Goal: Task Accomplishment & Management: Use online tool/utility

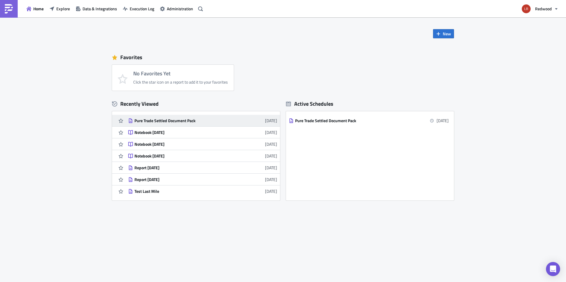
click at [160, 122] on div "Pure Trade Settled Document Pack" at bounding box center [185, 120] width 103 height 5
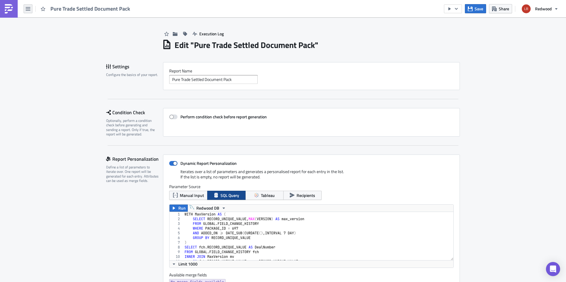
click at [28, 11] on button "button" at bounding box center [28, 8] width 9 height 9
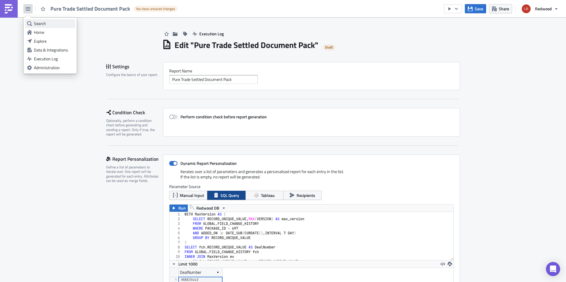
scroll to position [67, 284]
click at [43, 33] on div "Home" at bounding box center [53, 32] width 39 height 6
click at [29, 13] on button "button" at bounding box center [28, 8] width 9 height 9
click at [46, 33] on div "Home" at bounding box center [53, 32] width 39 height 6
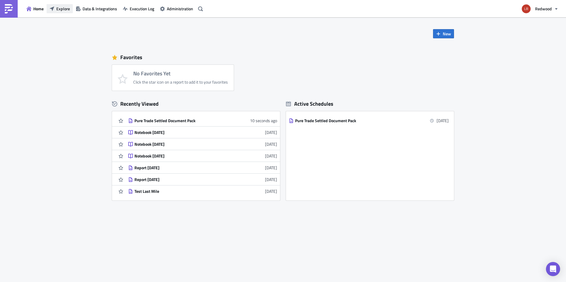
click at [60, 11] on span "Explore" at bounding box center [63, 9] width 14 height 6
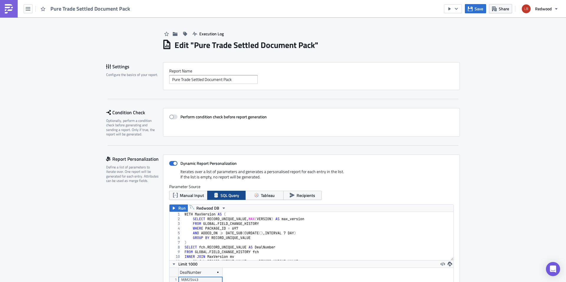
scroll to position [67, 284]
click at [75, 7] on span "Pure Trade Settled Document Pack" at bounding box center [90, 8] width 80 height 7
click at [9, 11] on img at bounding box center [8, 8] width 9 height 9
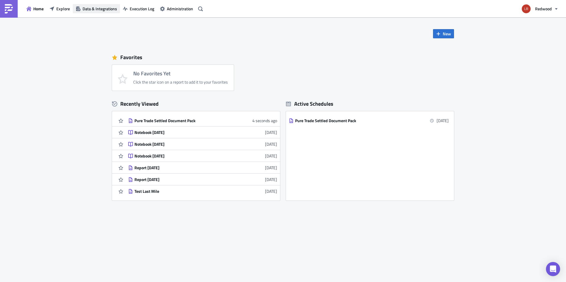
click at [97, 10] on span "Data & Integrations" at bounding box center [100, 9] width 34 height 6
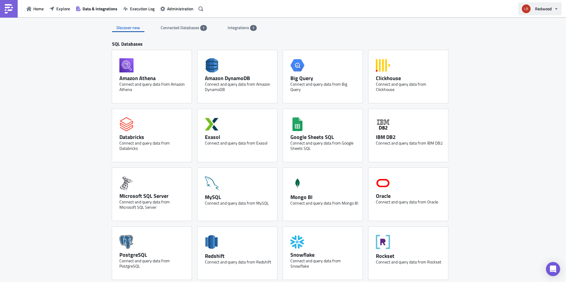
click at [545, 14] on button "Redwood" at bounding box center [539, 8] width 43 height 13
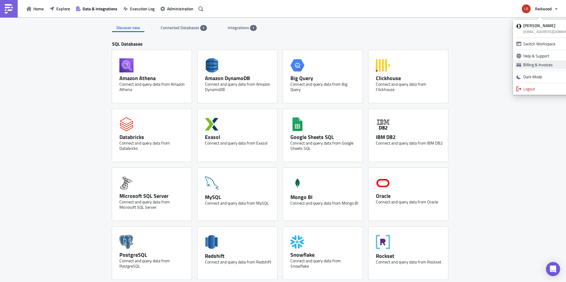
click at [539, 64] on div "Billing & Invoices" at bounding box center [551, 65] width 57 height 6
click at [181, 26] on span "Connected Databases" at bounding box center [180, 27] width 39 height 6
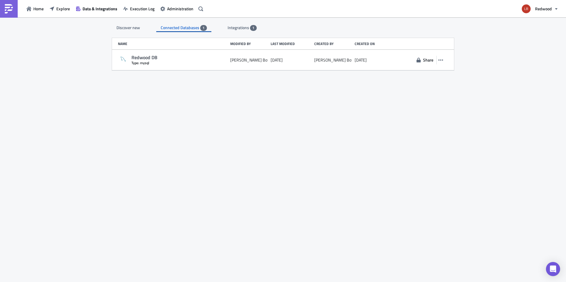
click at [243, 31] on div "Integrations 1" at bounding box center [242, 27] width 29 height 9
click at [183, 27] on span "Connected Databases" at bounding box center [180, 27] width 39 height 6
click at [230, 29] on span "Integrations" at bounding box center [239, 27] width 22 height 6
click at [190, 30] on span "Connected Databases" at bounding box center [180, 27] width 39 height 6
click at [228, 29] on span "Integrations" at bounding box center [239, 27] width 22 height 6
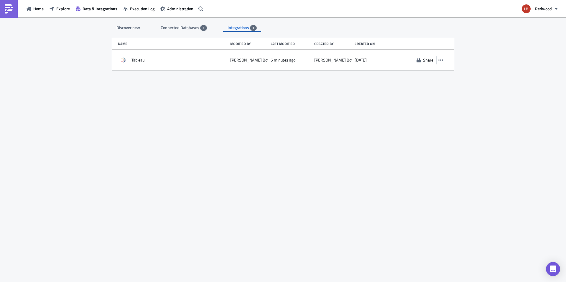
click at [192, 29] on span "Connected Databases" at bounding box center [180, 27] width 39 height 6
click at [139, 11] on span "Execution Log" at bounding box center [142, 9] width 24 height 6
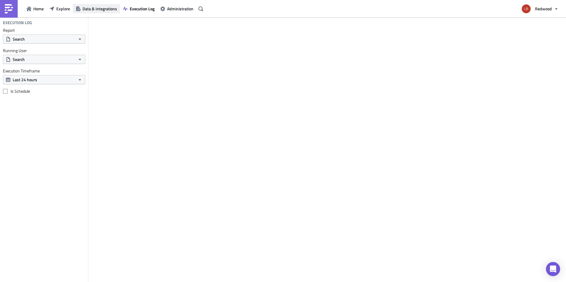
click at [105, 11] on span "Data & Integrations" at bounding box center [100, 9] width 34 height 6
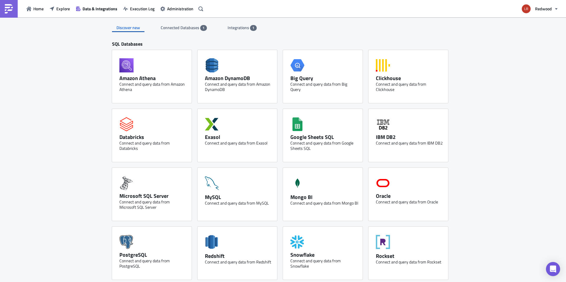
click at [173, 24] on span "Connected Databases" at bounding box center [180, 27] width 39 height 6
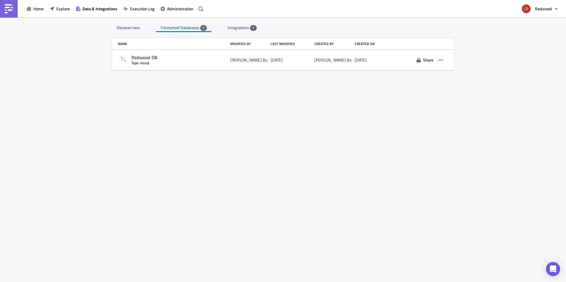
click at [233, 23] on div "Integrations 1" at bounding box center [242, 27] width 29 height 9
click at [168, 32] on div "Discover new Connected Databases 1 Integrations 1 SQL Databases Amazon Athena C…" at bounding box center [283, 150] width 354 height 266
click at [177, 31] on div "Connected Databases 1" at bounding box center [184, 27] width 46 height 9
click at [141, 8] on span "Execution Log" at bounding box center [142, 9] width 24 height 6
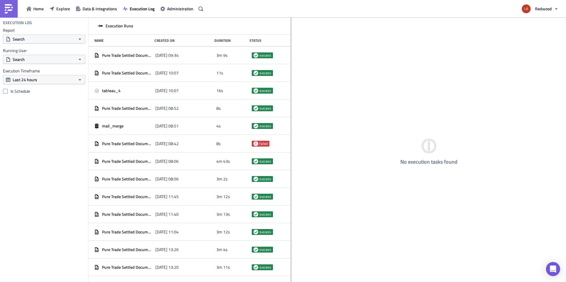
drag, startPoint x: 184, startPoint y: 143, endPoint x: 291, endPoint y: 133, distance: 107.4
click at [291, 134] on div at bounding box center [291, 150] width 1 height 266
click at [179, 6] on span "Administration" at bounding box center [180, 9] width 26 height 6
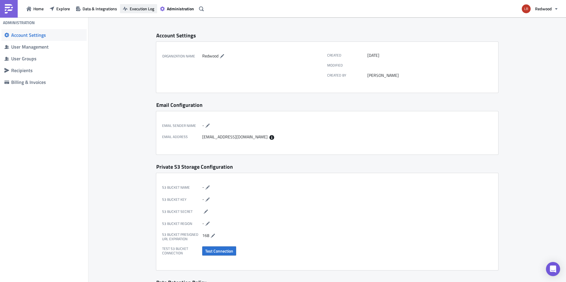
click at [144, 10] on span "Execution Log" at bounding box center [142, 9] width 24 height 6
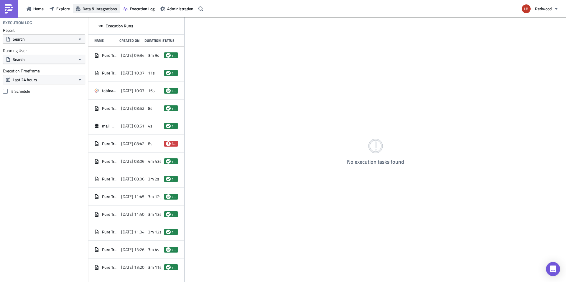
click at [100, 10] on span "Data & Integrations" at bounding box center [100, 9] width 34 height 6
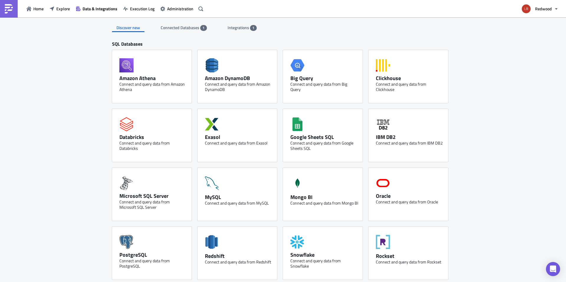
click at [175, 28] on span "Connected Databases" at bounding box center [180, 27] width 39 height 6
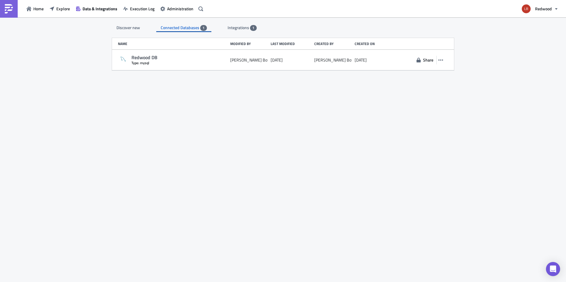
click at [215, 26] on div "Discover new Connected Databases 1 Integrations 1" at bounding box center [283, 24] width 342 height 15
click at [230, 27] on span "Integrations" at bounding box center [239, 27] width 22 height 6
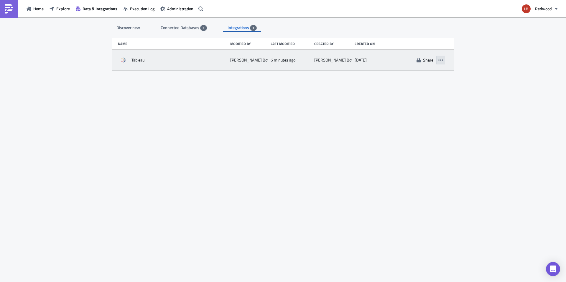
click at [443, 62] on icon "button" at bounding box center [440, 60] width 5 height 5
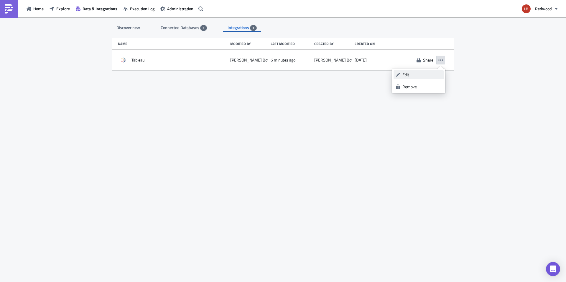
click at [420, 78] on div "Edit" at bounding box center [421, 75] width 39 height 6
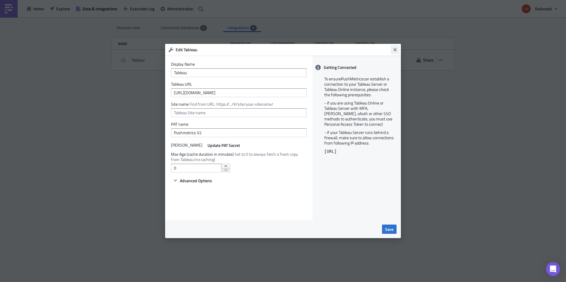
click at [395, 51] on icon "Close" at bounding box center [395, 49] width 5 height 5
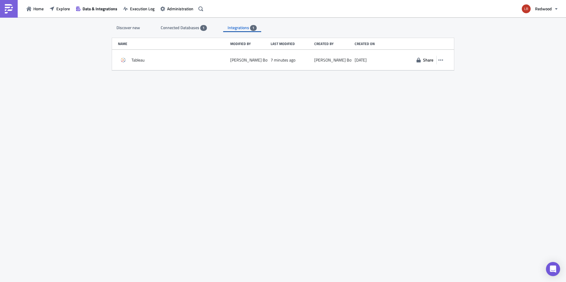
click at [177, 28] on span "Connected Databases" at bounding box center [180, 27] width 39 height 6
click at [235, 32] on div "Discover new Connected Databases 1 Integrations 1 SQL Databases Amazon Athena C…" at bounding box center [283, 150] width 354 height 266
click at [238, 29] on span "Integrations" at bounding box center [239, 27] width 22 height 6
click at [193, 27] on span "Connected Databases" at bounding box center [180, 27] width 39 height 6
click at [65, 8] on span "Explore" at bounding box center [63, 9] width 14 height 6
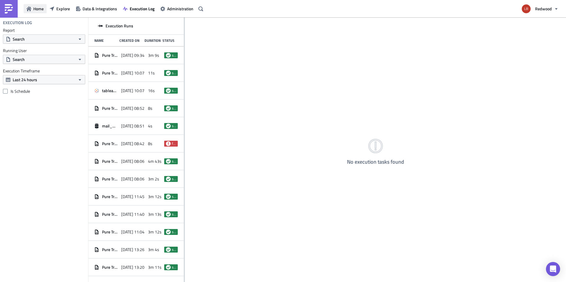
click at [37, 9] on span "Home" at bounding box center [38, 9] width 10 height 6
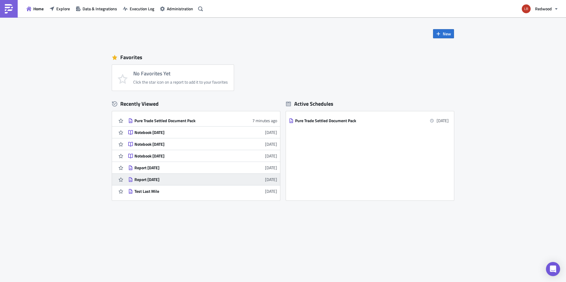
scroll to position [35, 0]
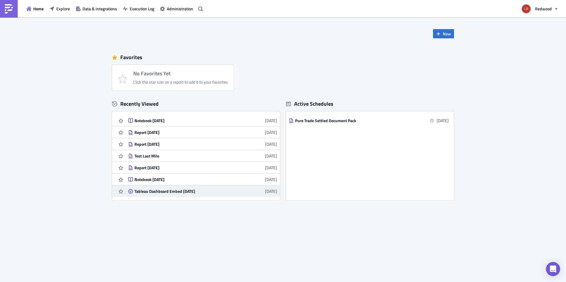
click at [189, 191] on div "Tableau Dashboard Embed [DATE]" at bounding box center [185, 191] width 103 height 5
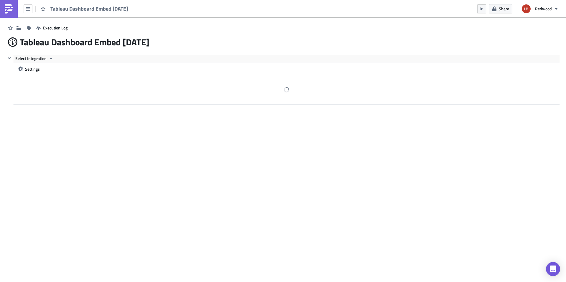
click at [11, 8] on img at bounding box center [8, 8] width 9 height 9
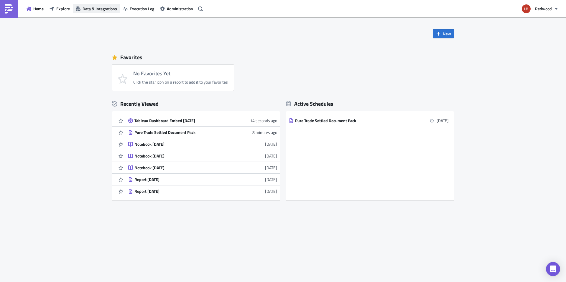
click at [104, 12] on button "Data & Integrations" at bounding box center [96, 8] width 47 height 9
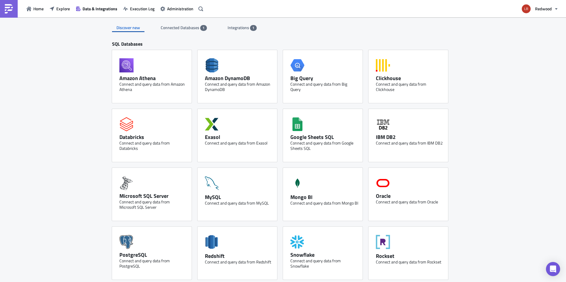
click at [182, 26] on span "Connected Databases" at bounding box center [180, 27] width 39 height 6
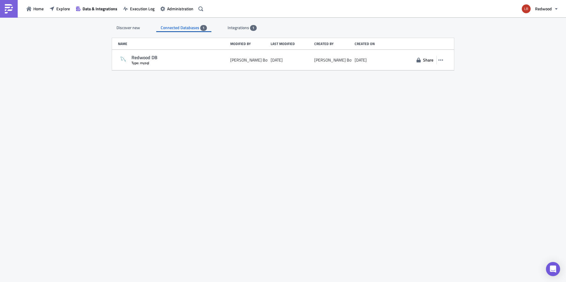
click at [245, 28] on span "Integrations" at bounding box center [239, 27] width 22 height 6
click at [192, 28] on span "Connected Databases" at bounding box center [180, 27] width 39 height 6
click at [239, 31] on div "Integrations 1" at bounding box center [242, 27] width 29 height 9
click at [65, 11] on span "Explore" at bounding box center [63, 9] width 14 height 6
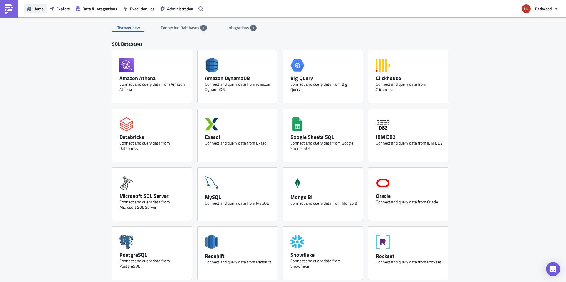
click at [41, 7] on span "Home" at bounding box center [38, 9] width 10 height 6
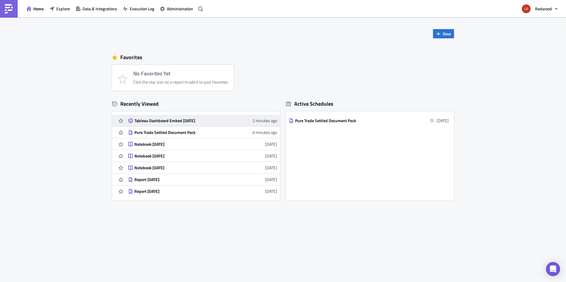
click at [233, 122] on div "Tableau Dashboard Embed [DATE]" at bounding box center [185, 120] width 103 height 5
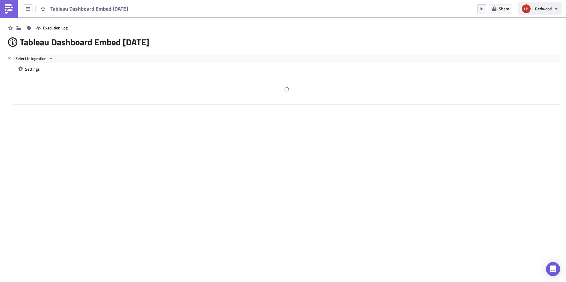
click at [541, 5] on button "Redwood" at bounding box center [539, 8] width 43 height 13
click at [434, 39] on div "Execution Log Tableau Dashboard Embed [DATE]" at bounding box center [283, 35] width 554 height 37
click at [50, 59] on icon "button" at bounding box center [51, 58] width 5 height 5
click at [58, 37] on span "Tableau Dashboard Embed [DATE]" at bounding box center [85, 42] width 130 height 11
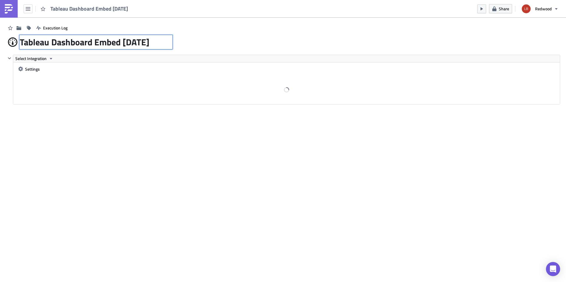
click at [26, 42] on div "Tableau Dashboard Embed [DATE] Tableau Dashboard Embed [DATE]" at bounding box center [96, 42] width 152 height 14
click at [12, 42] on icon at bounding box center [13, 42] width 8 height 8
click at [27, 9] on icon "button" at bounding box center [28, 8] width 5 height 5
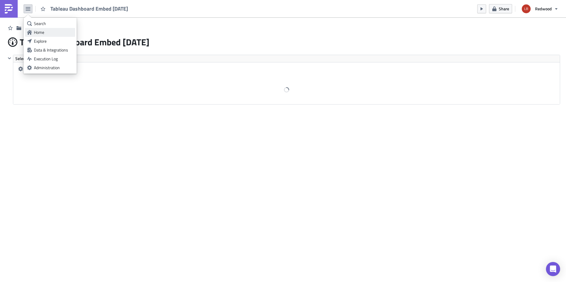
click at [47, 32] on div "Home" at bounding box center [53, 32] width 39 height 6
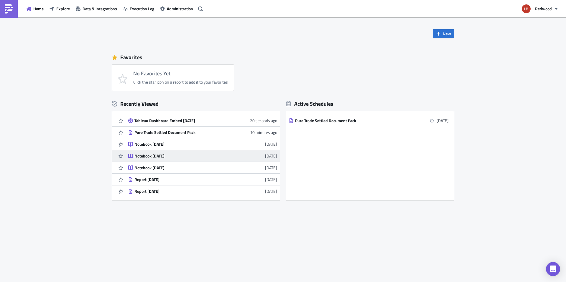
scroll to position [0, 0]
click at [58, 9] on span "Explore" at bounding box center [63, 9] width 14 height 6
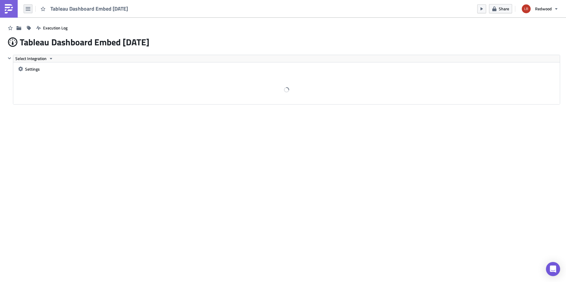
click at [26, 10] on icon "button" at bounding box center [28, 9] width 5 height 4
click at [42, 32] on div "Home" at bounding box center [53, 32] width 39 height 6
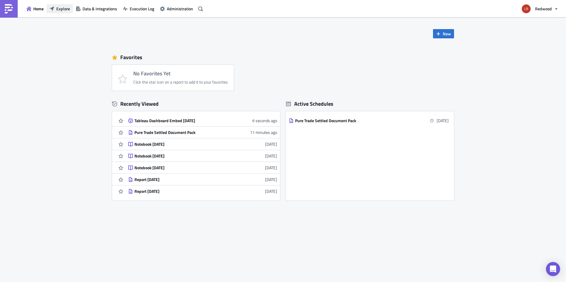
click at [61, 8] on span "Explore" at bounding box center [63, 9] width 14 height 6
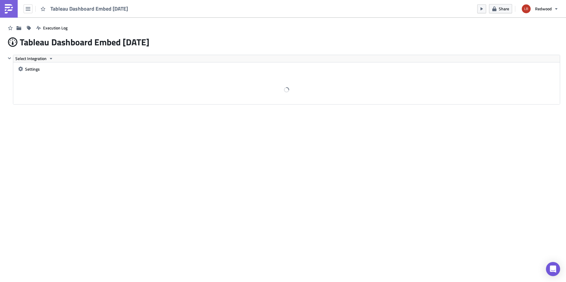
click at [19, 10] on div "Tableau Dashboard Embed [DATE]" at bounding box center [65, 8] width 131 height 17
click at [26, 8] on icon "button" at bounding box center [28, 8] width 5 height 5
click at [37, 32] on div "Home" at bounding box center [53, 32] width 39 height 6
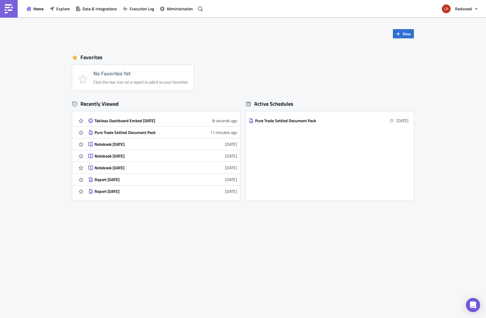
click at [60, 10] on span "Explore" at bounding box center [63, 9] width 14 height 6
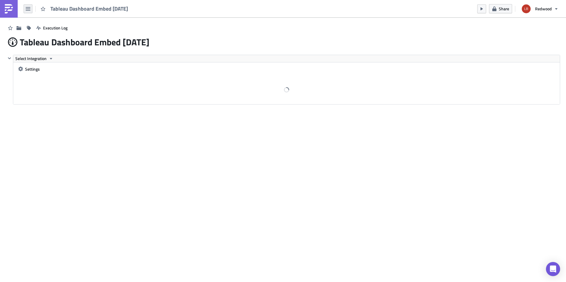
click at [28, 4] on div "Tableau Dashboard Embed [DATE]" at bounding box center [65, 8] width 131 height 17
click at [28, 5] on button "button" at bounding box center [28, 8] width 9 height 9
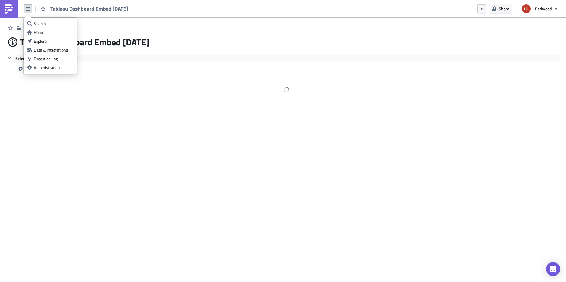
click at [45, 32] on div "Home" at bounding box center [53, 32] width 39 height 6
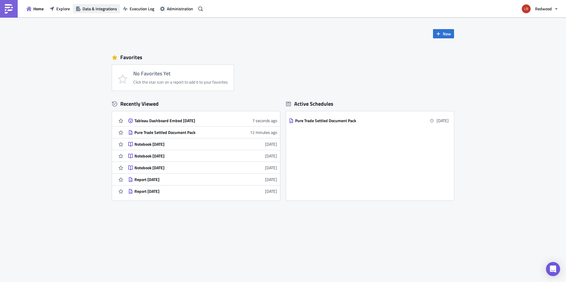
click at [101, 9] on span "Data & Integrations" at bounding box center [100, 9] width 34 height 6
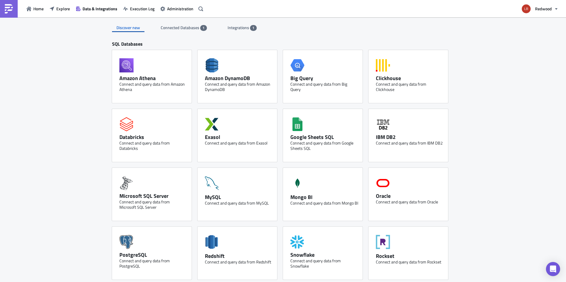
click at [235, 29] on span "Integrations" at bounding box center [239, 27] width 22 height 6
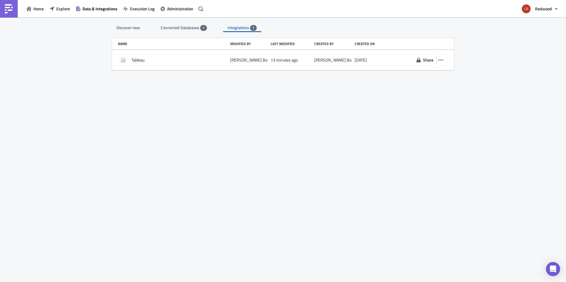
click at [186, 30] on span "Connected Databases" at bounding box center [180, 27] width 39 height 6
click at [242, 26] on span "Integrations" at bounding box center [239, 27] width 22 height 6
click at [549, 8] on span "Redwood" at bounding box center [543, 9] width 17 height 6
click at [180, 11] on span "Administration" at bounding box center [180, 9] width 26 height 6
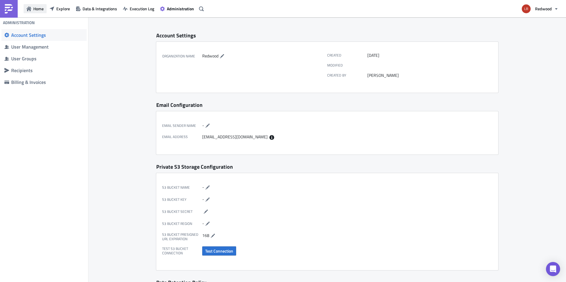
click at [37, 9] on span "Home" at bounding box center [38, 9] width 10 height 6
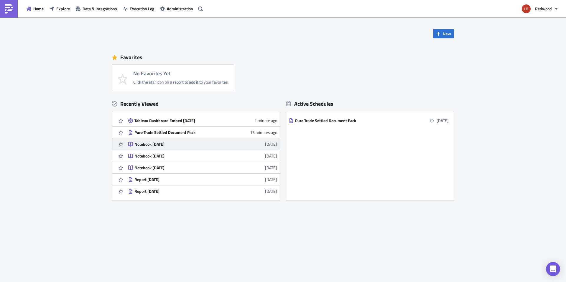
click at [165, 142] on div "Notebook [DATE]" at bounding box center [185, 144] width 103 height 5
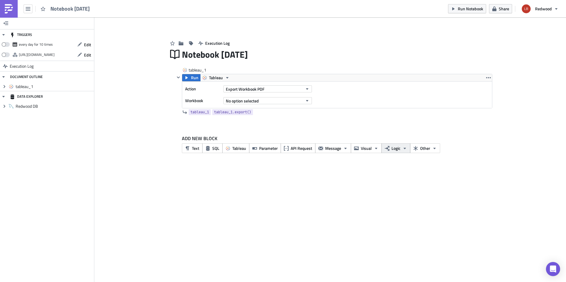
click at [398, 148] on span "Logic" at bounding box center [395, 148] width 9 height 6
click at [418, 148] on button "Other" at bounding box center [425, 149] width 30 height 10
click at [364, 123] on div at bounding box center [333, 121] width 317 height 7
click at [374, 148] on icon "button" at bounding box center [376, 148] width 5 height 5
click at [367, 132] on div "ADD NEW BLOCK Text SQL Tableau Parameter API Request Message Visual Logic Other" at bounding box center [330, 146] width 324 height 40
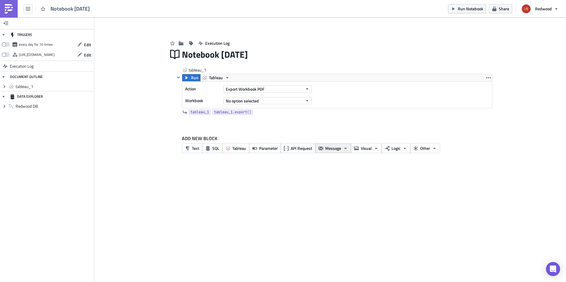
click at [342, 150] on button "Message" at bounding box center [333, 149] width 36 height 10
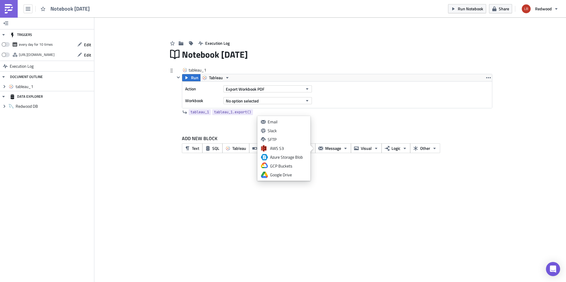
click at [307, 112] on div "tableau_1 tableau_1.export()" at bounding box center [333, 112] width 317 height 8
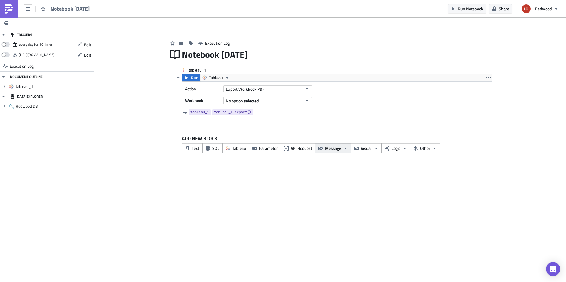
click at [343, 149] on icon "button" at bounding box center [345, 148] width 5 height 5
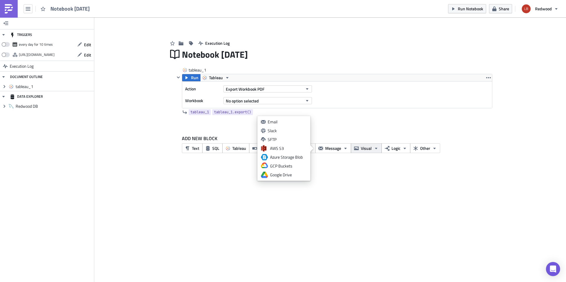
click at [361, 149] on span "Visual" at bounding box center [366, 148] width 11 height 6
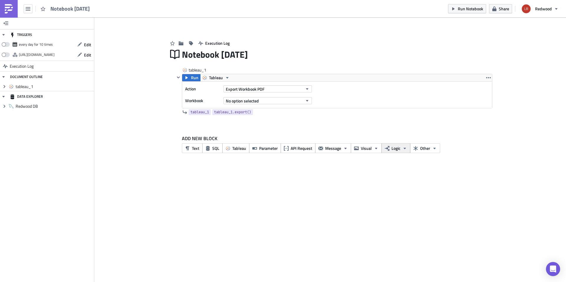
click at [385, 150] on icon "button" at bounding box center [387, 148] width 5 height 5
click at [423, 152] on button "Other" at bounding box center [425, 149] width 30 height 10
click at [242, 169] on div "TRIGGERS every day for 10 times Edit [URL][DOMAIN_NAME] Edit Execution Log DOCU…" at bounding box center [283, 149] width 566 height 265
click at [302, 151] on span "API Request" at bounding box center [302, 148] width 22 height 6
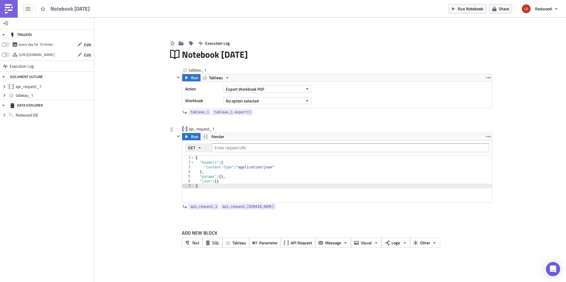
click at [202, 150] on icon "button" at bounding box center [199, 148] width 5 height 5
click at [297, 167] on div "{ "headers" : { "Content-Type" : "application/json" } , "params" : { } , "json"…" at bounding box center [343, 184] width 298 height 57
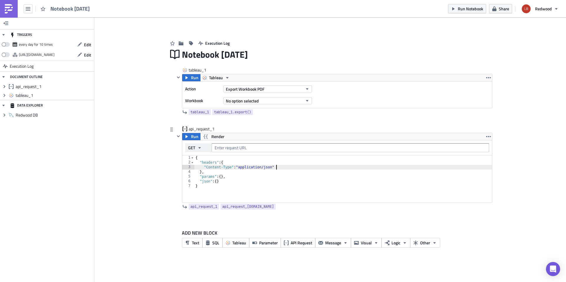
click at [197, 150] on icon "button" at bounding box center [199, 148] width 5 height 5
type textarea "},"
click at [304, 171] on div "{ "headers" : { "Content-Type" : "application/json" } , "params" : { } , "json"…" at bounding box center [343, 184] width 298 height 57
click at [428, 241] on span "Other" at bounding box center [425, 243] width 10 height 6
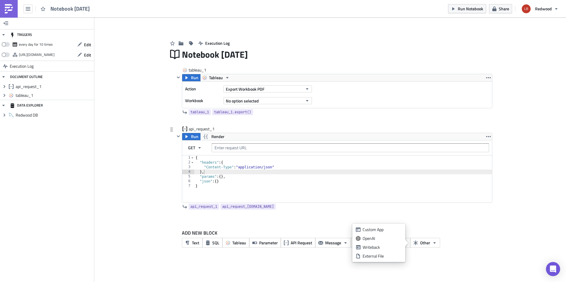
click at [445, 220] on div "api_request_1 Run Render GET }, 1 2 3 4 5 6 7 { "headers" : { "Content-Type" : …" at bounding box center [333, 173] width 317 height 95
click at [12, 10] on img at bounding box center [8, 8] width 9 height 9
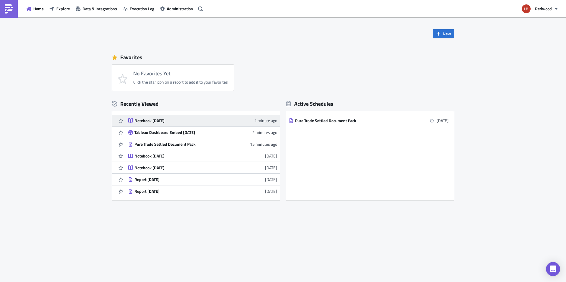
click at [155, 121] on div "Notebook [DATE]" at bounding box center [185, 120] width 103 height 5
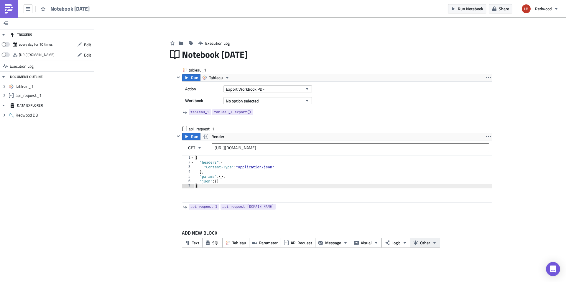
click at [429, 245] on span "Other" at bounding box center [425, 243] width 10 height 6
click at [210, 241] on icon "button" at bounding box center [207, 243] width 5 height 5
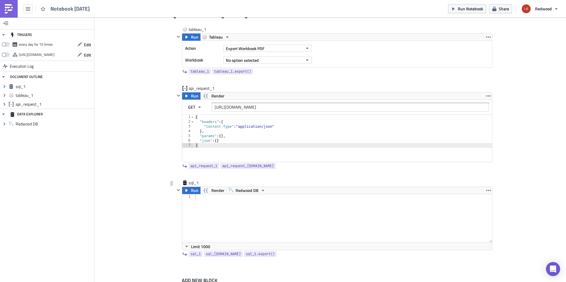
scroll to position [66, 0]
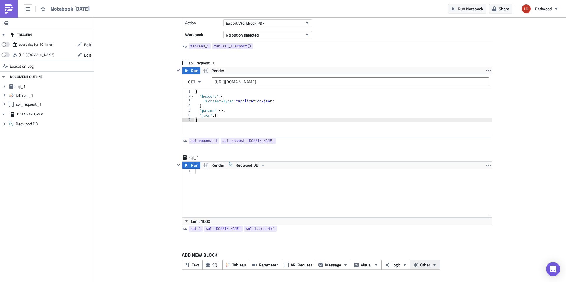
click at [424, 263] on span "Other" at bounding box center [425, 265] width 10 height 6
click at [422, 234] on div "OpenAI" at bounding box center [425, 232] width 39 height 6
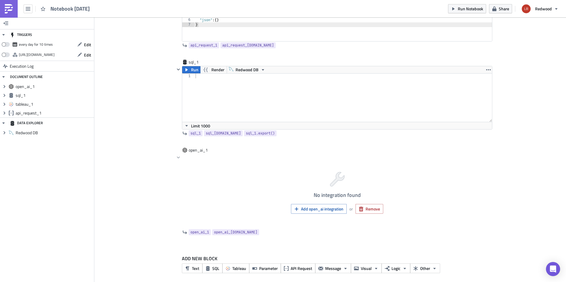
scroll to position [163, 0]
